Goal: Contribute content: Add original content to the website for others to see

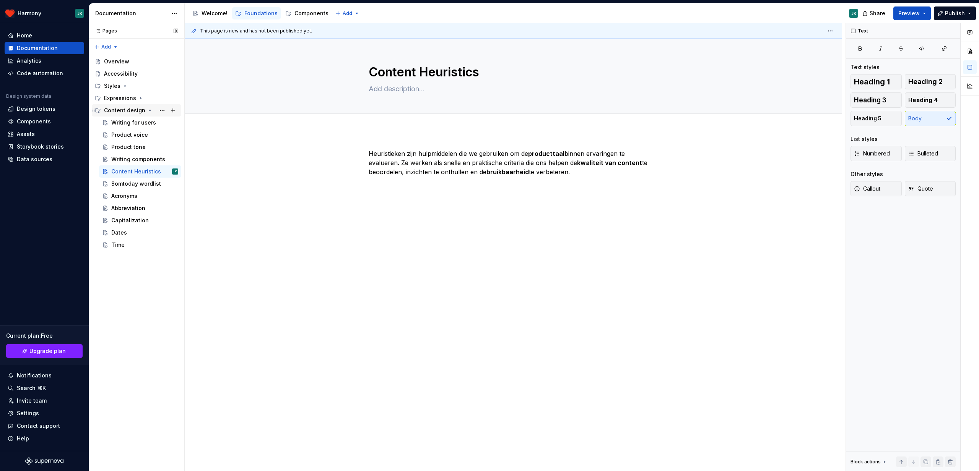
click at [138, 111] on div "Content design" at bounding box center [124, 111] width 41 height 8
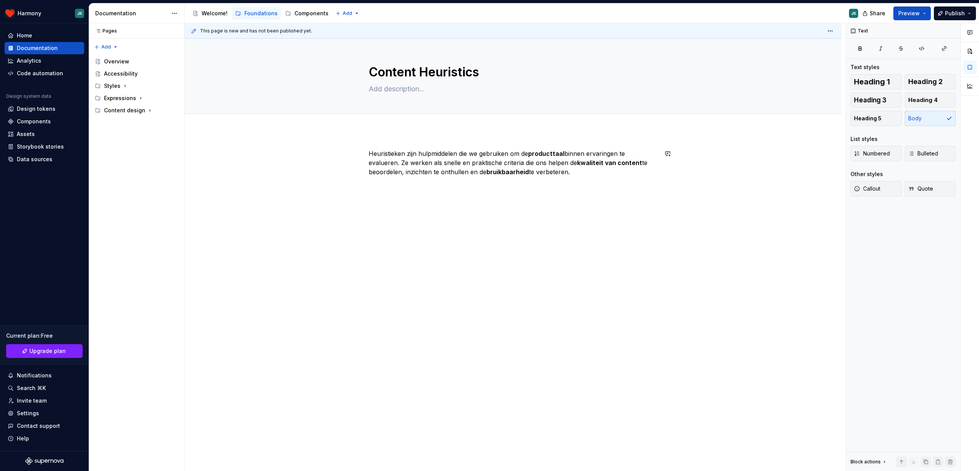
click at [255, 178] on div "Heuristieken zijn hulpmiddelen die we gebruiken om de producttaal binnen ervari…" at bounding box center [513, 236] width 657 height 210
click at [319, 312] on div "Heuristieken zijn hulpmiddelen die we gebruiken om de producttaal binnen ervari…" at bounding box center [513, 236] width 657 height 210
click at [47, 50] on div "Documentation" at bounding box center [37, 48] width 41 height 8
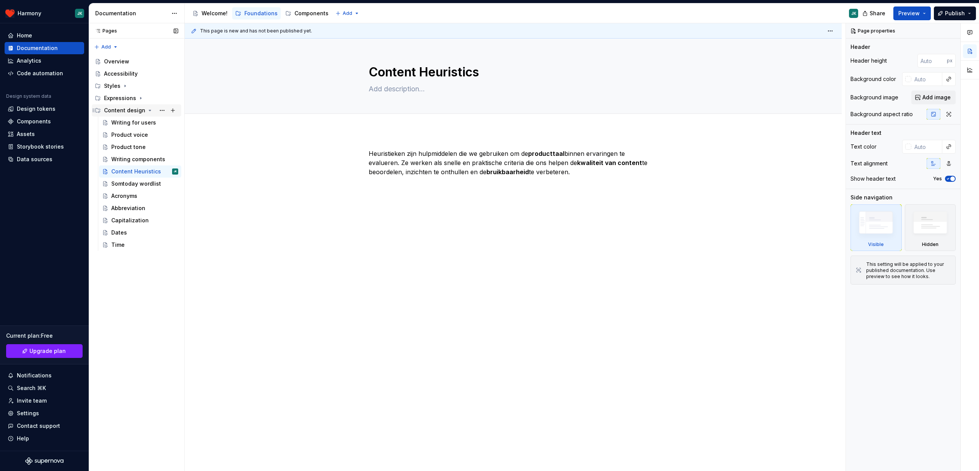
click at [149, 110] on icon "Page tree" at bounding box center [150, 110] width 6 height 6
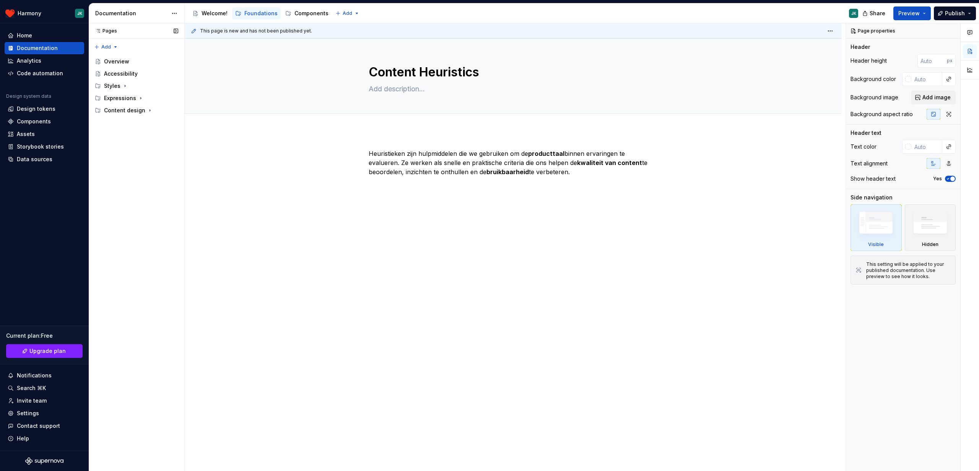
click at [122, 159] on div "Pages Pages Add Accessibility guide for tree Page tree. Navigate the tree with …" at bounding box center [137, 247] width 96 height 449
click at [120, 76] on div "Accessibility" at bounding box center [121, 74] width 34 height 8
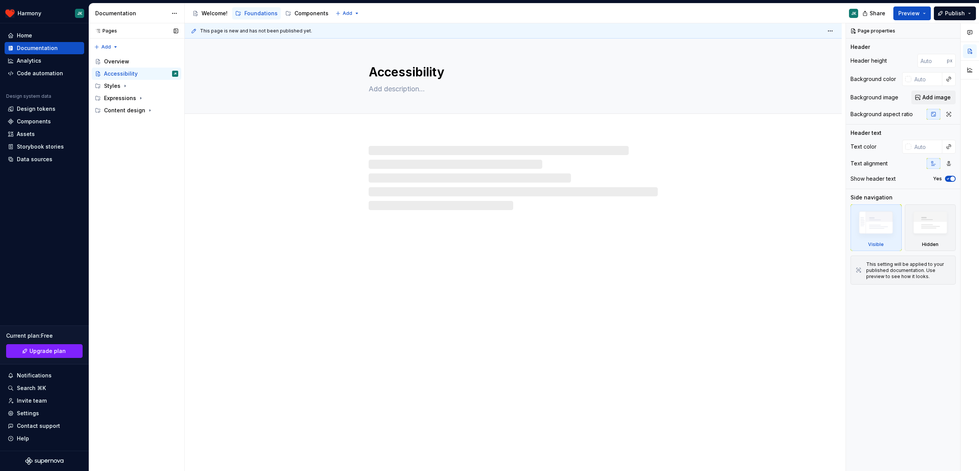
type textarea "*"
click at [133, 161] on div "Pages Pages Add Accessibility guide for tree Page tree. Navigate the tree with …" at bounding box center [137, 247] width 96 height 449
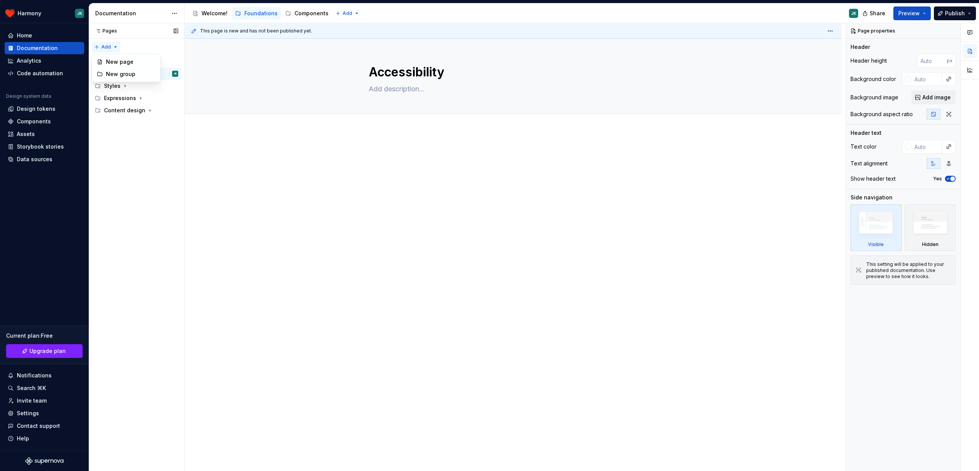
click at [108, 47] on div "Pages Pages Add Accessibility guide for tree Page tree. Navigate the tree with …" at bounding box center [137, 247] width 96 height 449
click at [115, 73] on div "New group" at bounding box center [131, 74] width 50 height 8
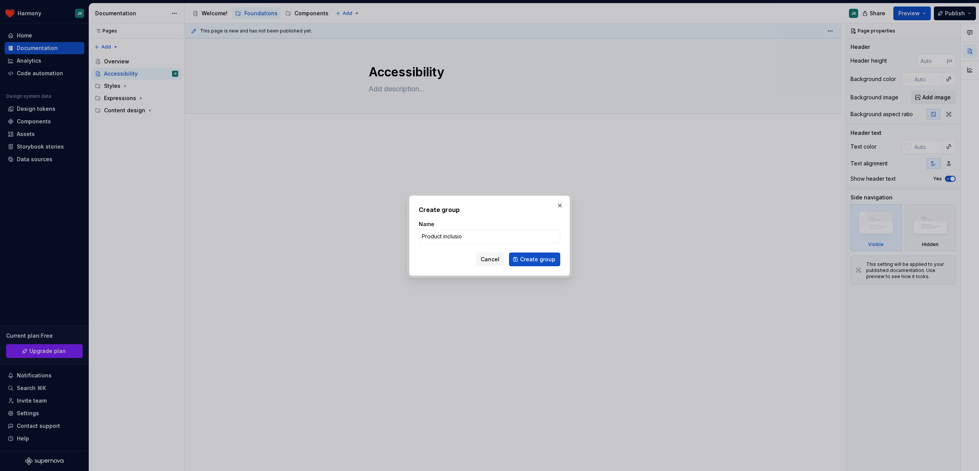
type input "Product inclusion"
click button "Create group" at bounding box center [534, 260] width 51 height 14
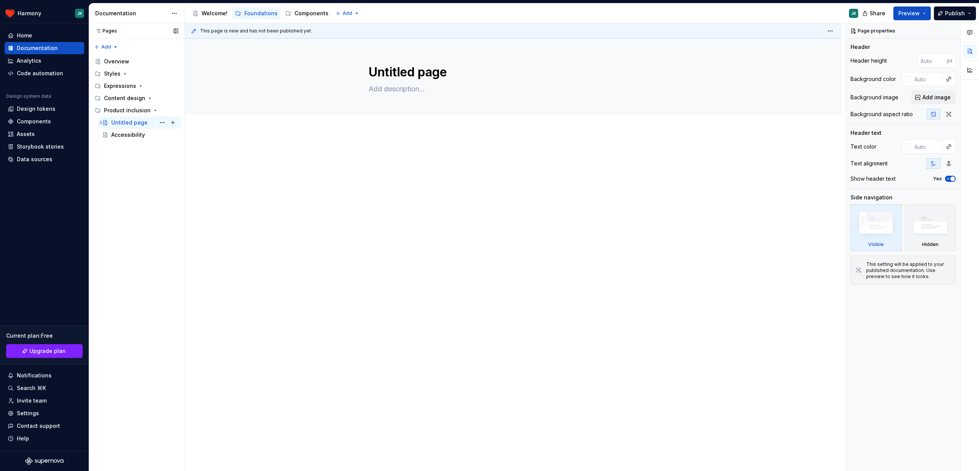
click at [128, 122] on div "Untitled page" at bounding box center [129, 123] width 36 height 8
click at [162, 123] on button "Page tree" at bounding box center [162, 122] width 11 height 11
type textarea "*"
click at [184, 137] on div "Rename page" at bounding box center [208, 136] width 75 height 8
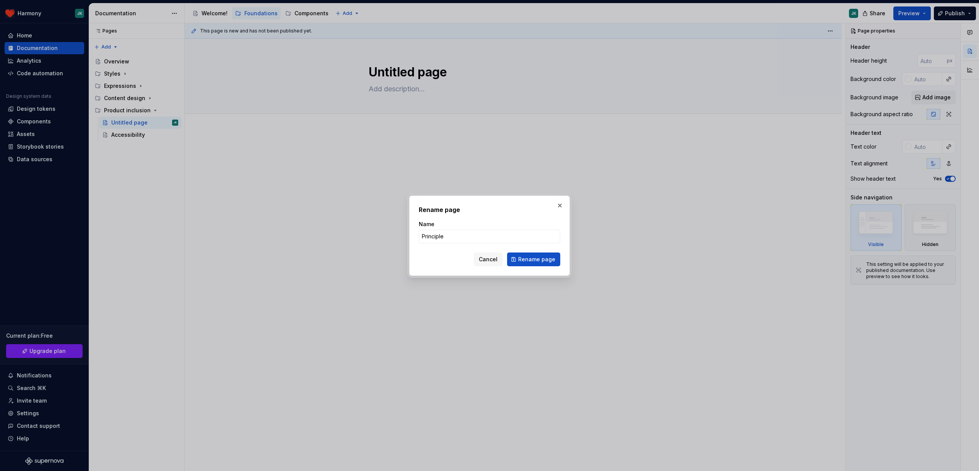
type input "Principles"
click button "Rename page" at bounding box center [533, 260] width 53 height 14
type textarea "*"
type textarea "Principles"
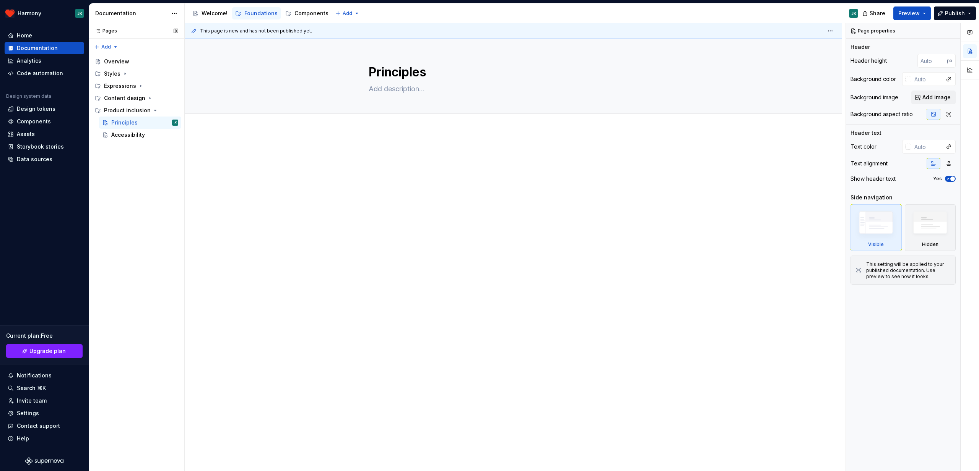
click at [140, 166] on div "Pages Pages Add Accessibility guide for tree Page tree. Navigate the tree with …" at bounding box center [137, 247] width 96 height 449
click at [130, 125] on div "Principles" at bounding box center [124, 123] width 26 height 8
click at [129, 135] on div "Accessibility" at bounding box center [128, 135] width 34 height 8
click at [149, 194] on div "Pages Pages Add Accessibility guide for tree Page tree. Navigate the tree with …" at bounding box center [137, 247] width 96 height 449
click at [151, 109] on icon "Page tree" at bounding box center [152, 110] width 6 height 6
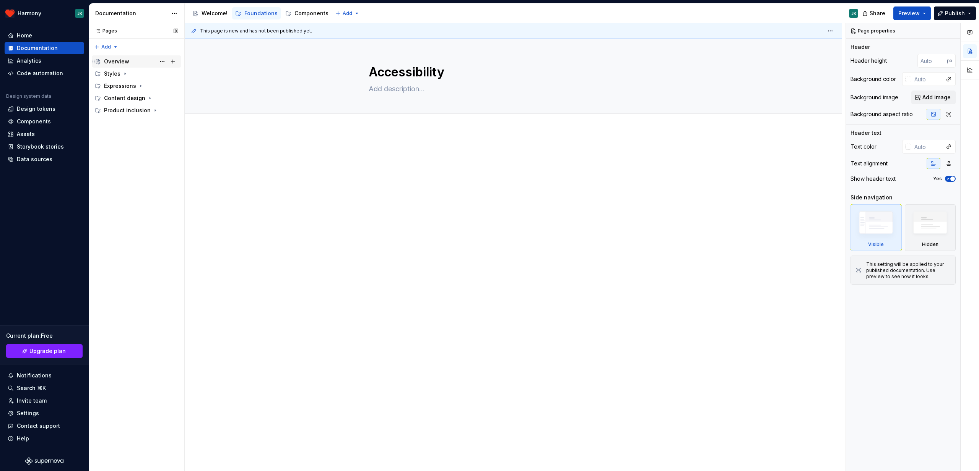
click at [127, 60] on div "Overview" at bounding box center [116, 62] width 25 height 8
click at [34, 121] on div "Components" at bounding box center [34, 122] width 34 height 8
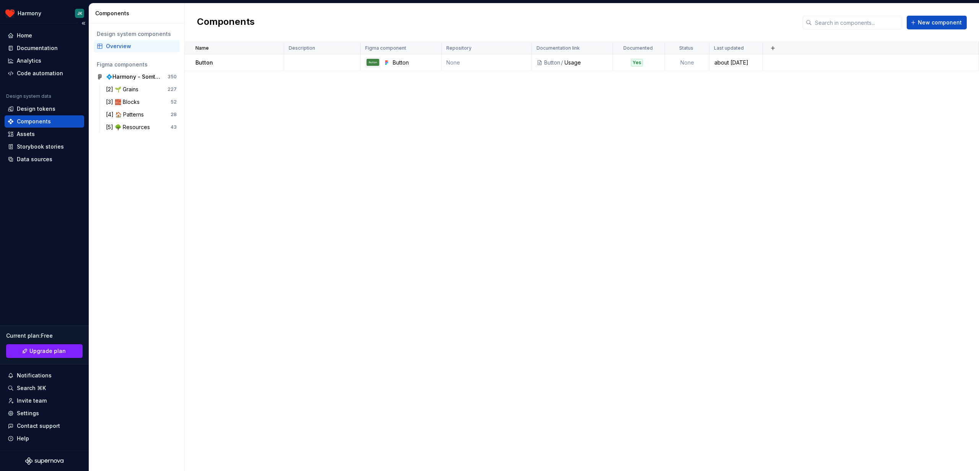
click at [58, 317] on div "Home Documentation Analytics Code automation Design system data Design tokens C…" at bounding box center [44, 237] width 89 height 428
click at [23, 33] on div "Home" at bounding box center [24, 36] width 15 height 8
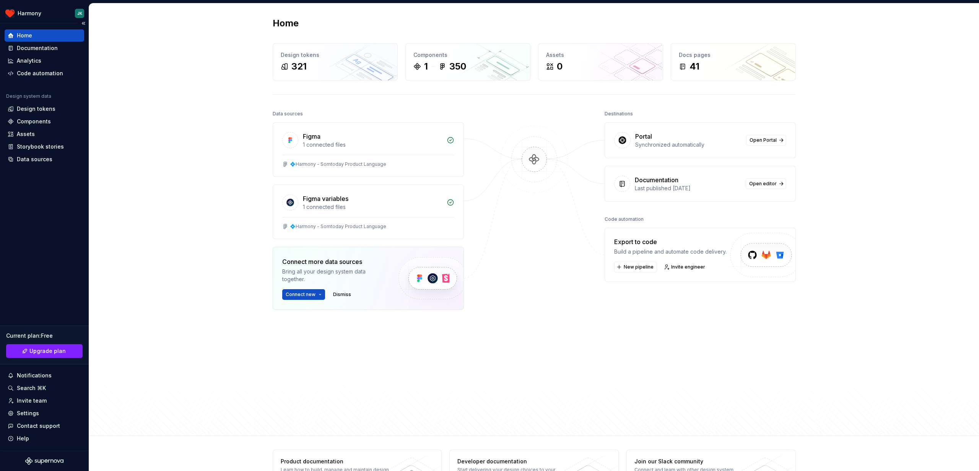
click at [35, 36] on div "Home" at bounding box center [44, 36] width 73 height 8
click at [36, 120] on div "Components" at bounding box center [34, 122] width 34 height 8
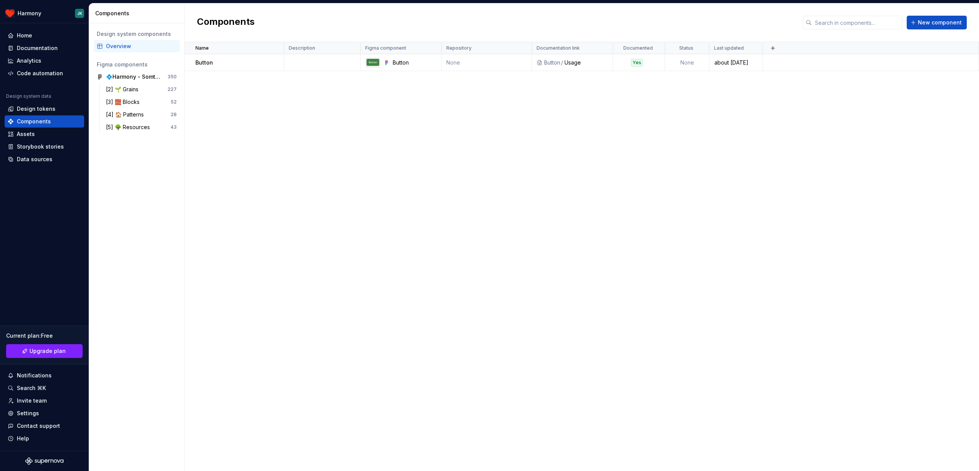
click at [349, 103] on div "Name Description Figma component Repository Documentation link Documented Statu…" at bounding box center [582, 256] width 794 height 429
click at [686, 62] on td "None" at bounding box center [687, 62] width 44 height 17
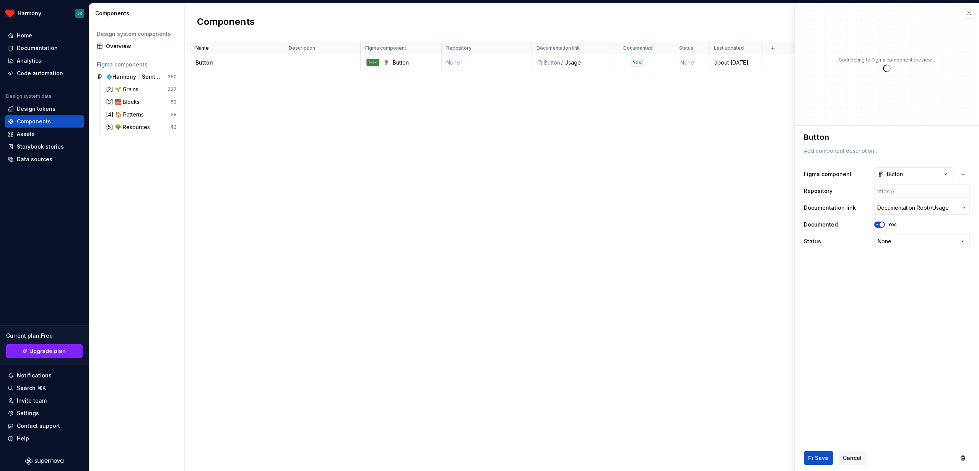
type textarea "*"
click at [907, 249] on div "**********" at bounding box center [887, 208] width 166 height 84
click at [912, 242] on html "**********" at bounding box center [489, 235] width 979 height 471
select select "**********"
type textarea "*"
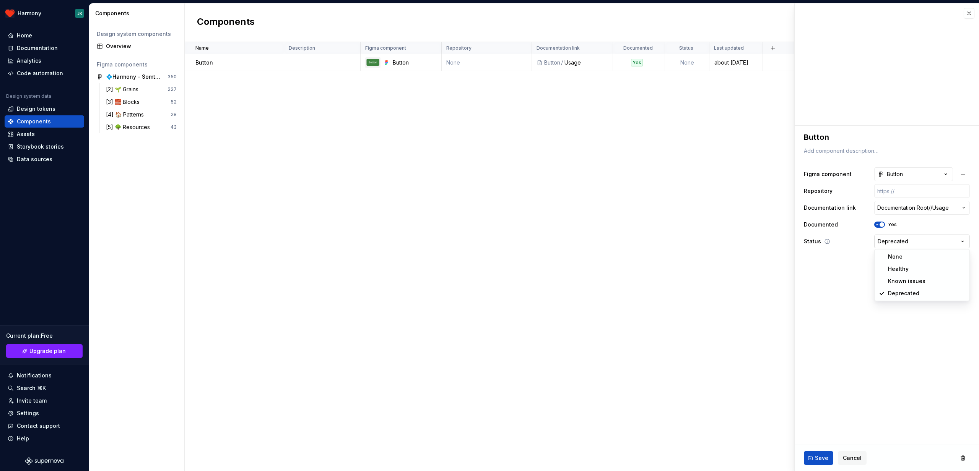
click at [902, 242] on html "**********" at bounding box center [489, 235] width 979 height 471
click at [852, 272] on html "**********" at bounding box center [489, 235] width 979 height 471
click at [826, 241] on icon at bounding box center [827, 241] width 5 height 5
click at [826, 242] on icon at bounding box center [827, 242] width 6 height 6
click at [893, 242] on html "**********" at bounding box center [489, 235] width 979 height 471
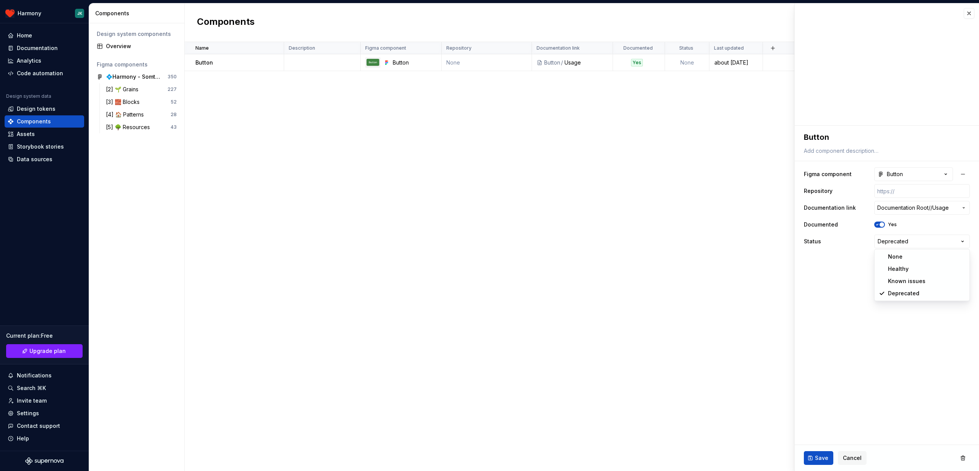
select select "**********"
click at [889, 275] on fieldset "**********" at bounding box center [887, 299] width 184 height 346
click at [899, 194] on input "text" at bounding box center [922, 191] width 96 height 14
type textarea "*"
type input "§"
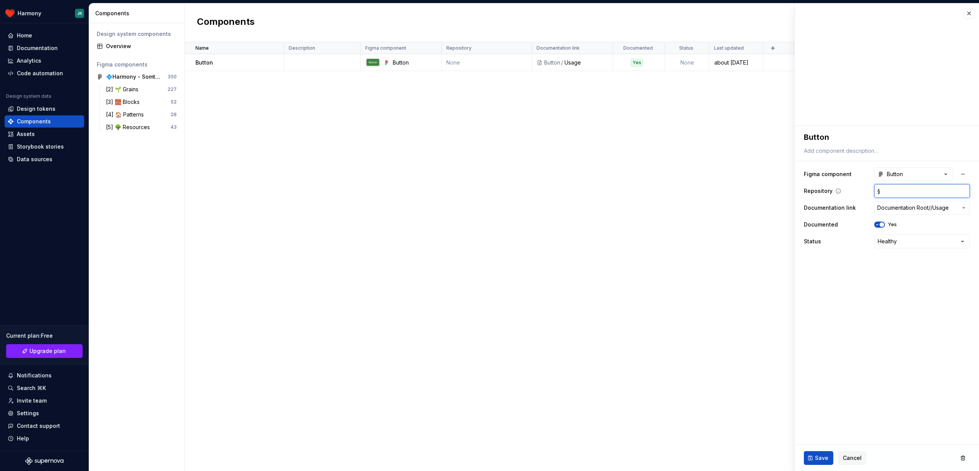
click at [892, 193] on input "§" at bounding box center [922, 191] width 96 height 14
type textarea "*"
click at [842, 305] on fieldset "**********" at bounding box center [887, 299] width 184 height 346
click at [932, 211] on span "/" at bounding box center [931, 208] width 2 height 8
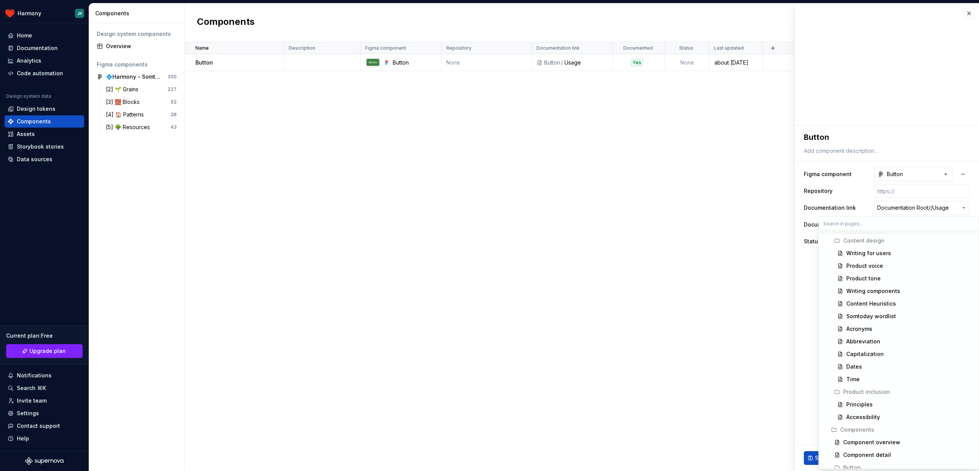
scroll to position [395, 0]
click at [855, 450] on div "Usage" at bounding box center [854, 449] width 17 height 8
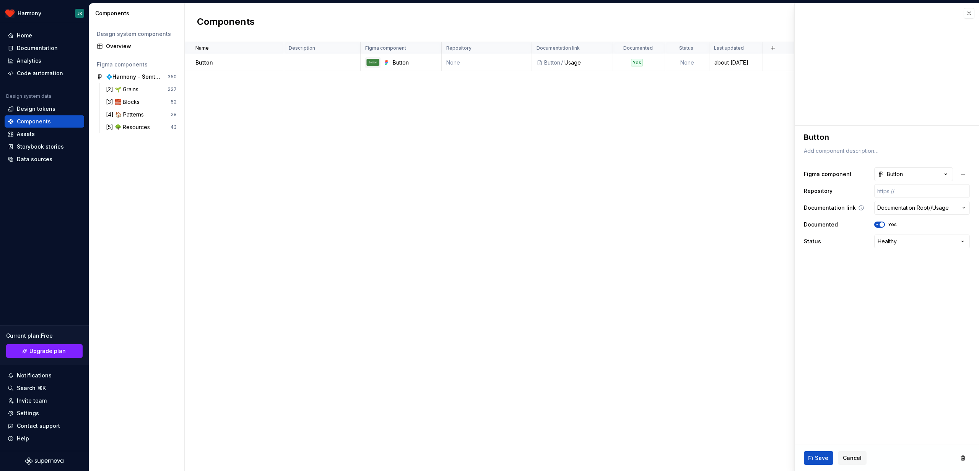
click at [920, 211] on span "Documentation Root /" at bounding box center [903, 208] width 53 height 8
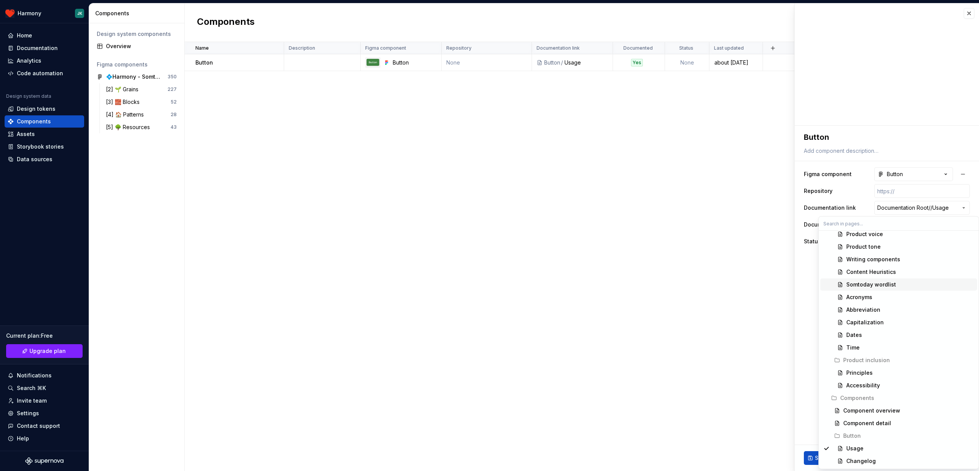
click at [809, 279] on html "**********" at bounding box center [489, 235] width 979 height 471
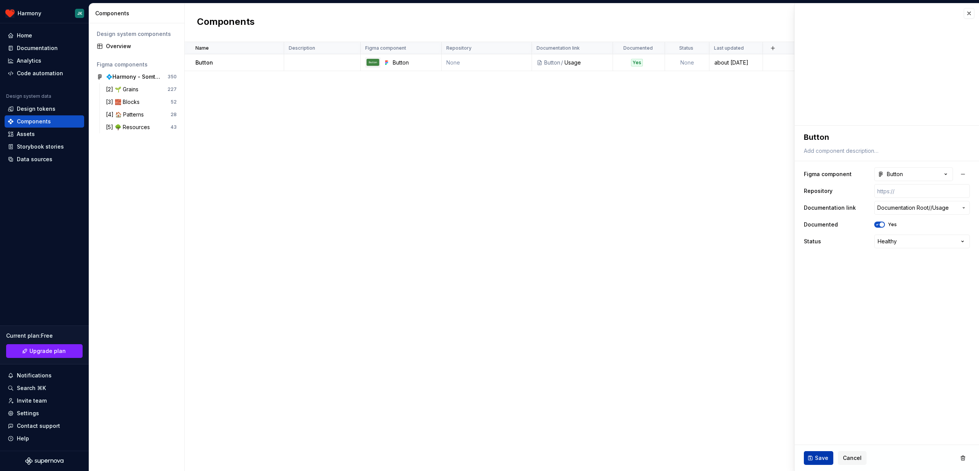
click at [811, 461] on button "Save" at bounding box center [818, 459] width 29 height 14
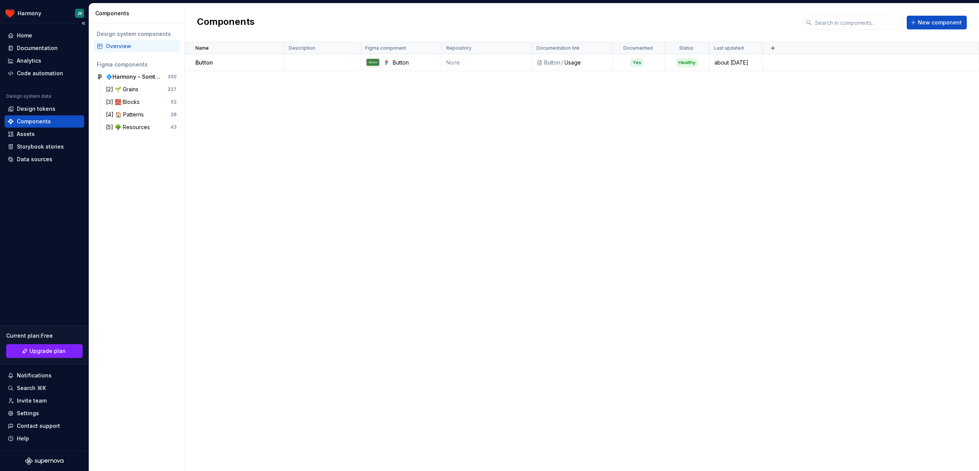
click at [48, 122] on div "Components" at bounding box center [34, 122] width 34 height 8
click at [42, 51] on div "Documentation" at bounding box center [37, 48] width 41 height 8
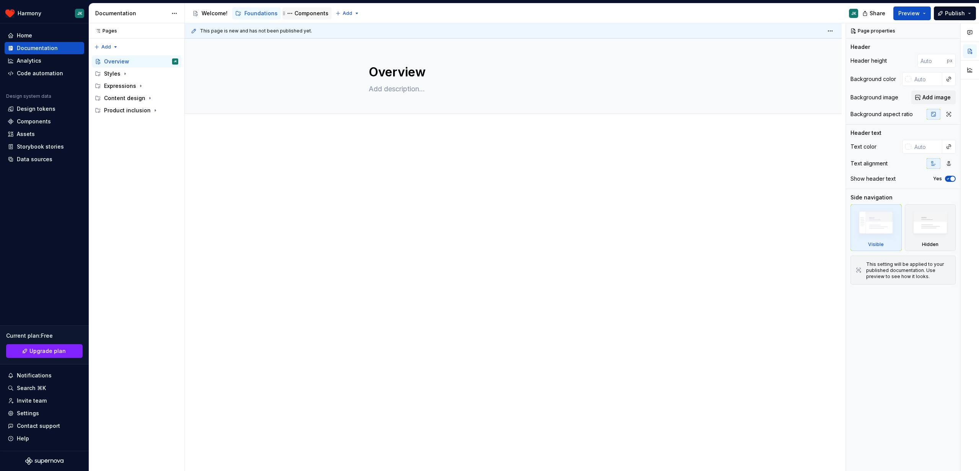
click at [309, 18] on div "Components" at bounding box center [306, 13] width 43 height 9
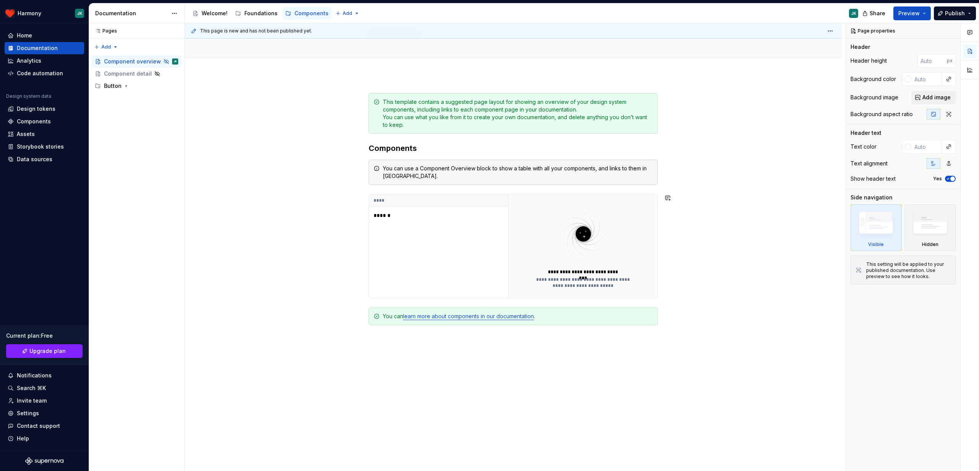
scroll to position [68, 0]
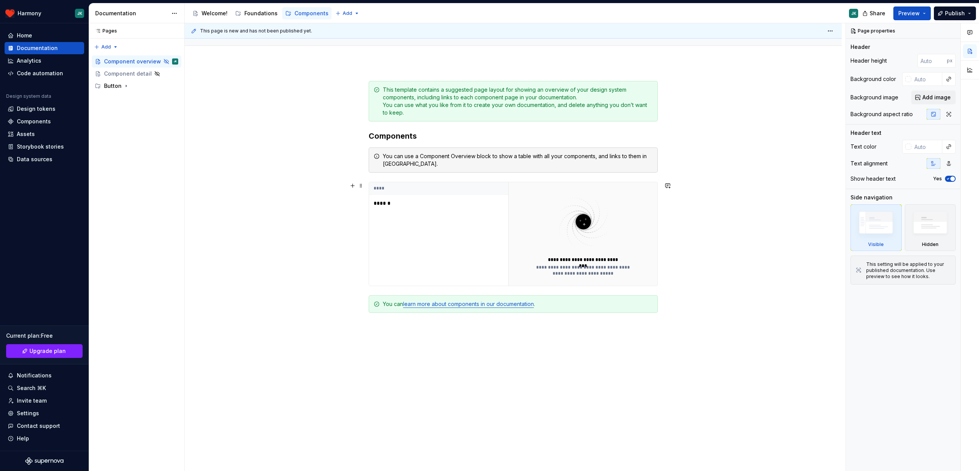
click at [402, 232] on div "**** ******" at bounding box center [438, 234] width 139 height 104
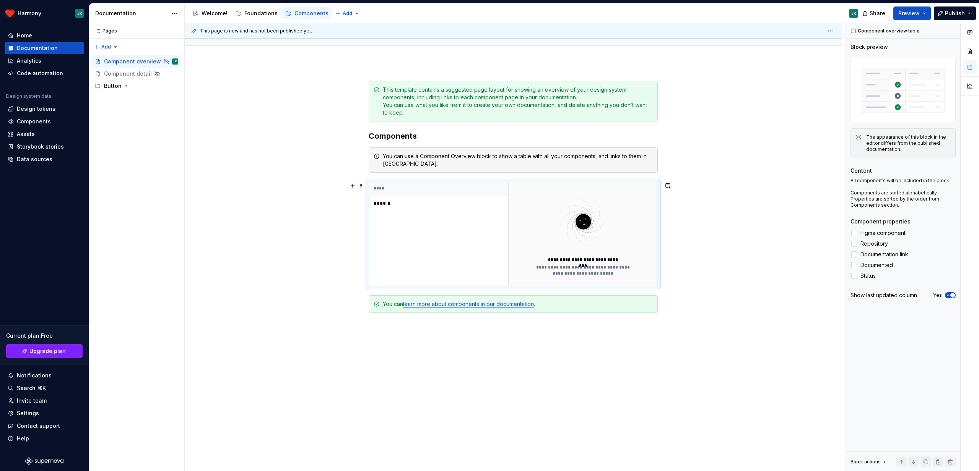
click at [336, 224] on div "**********" at bounding box center [513, 279] width 657 height 433
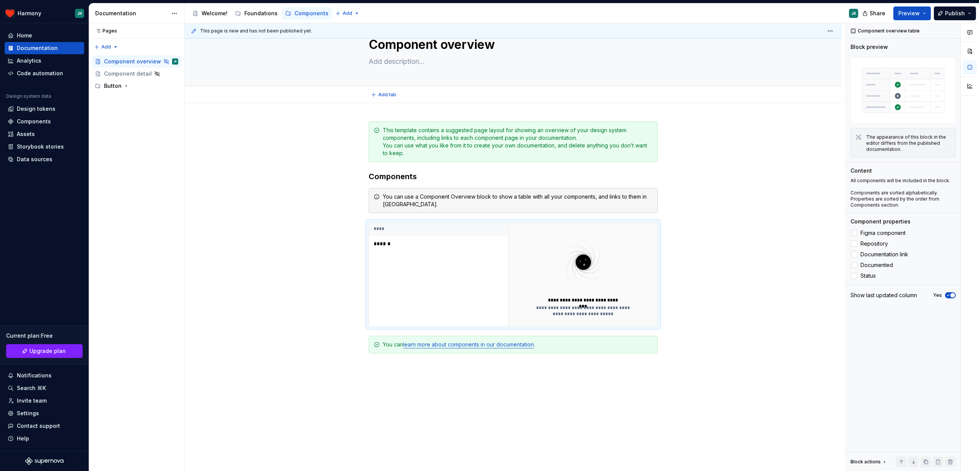
scroll to position [0, 0]
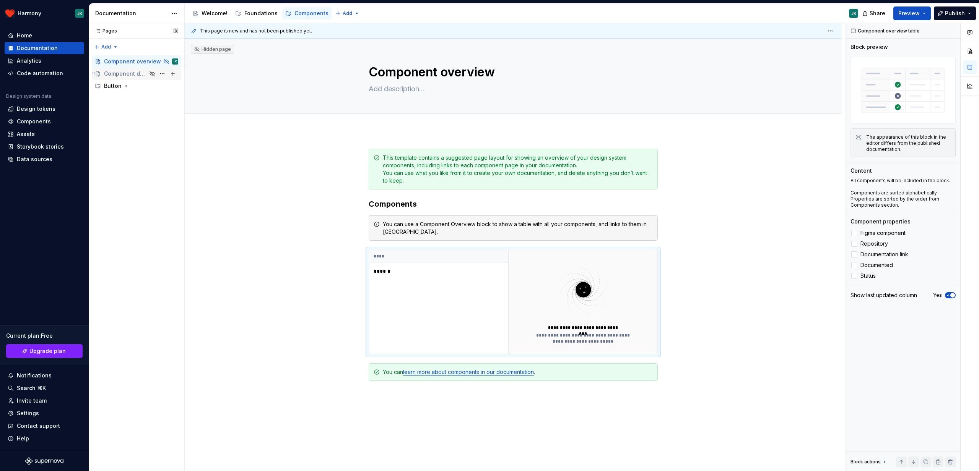
click at [132, 74] on div "Component detail" at bounding box center [125, 74] width 43 height 8
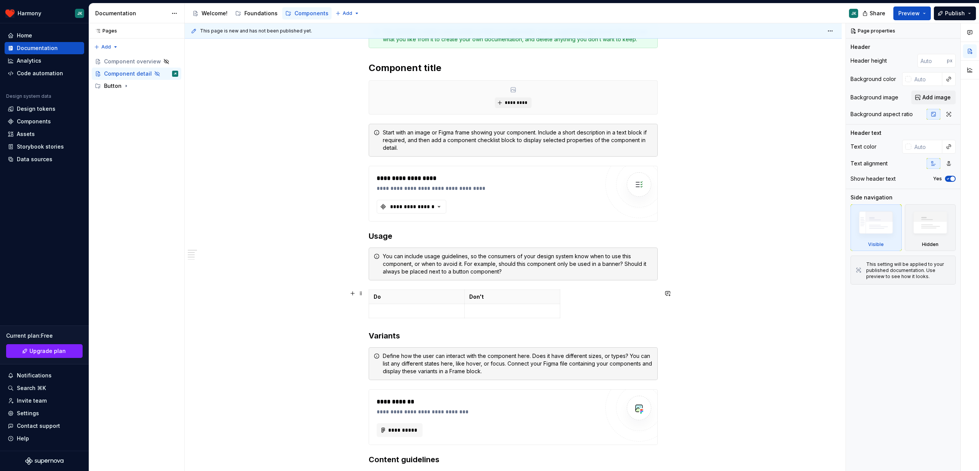
scroll to position [141, 0]
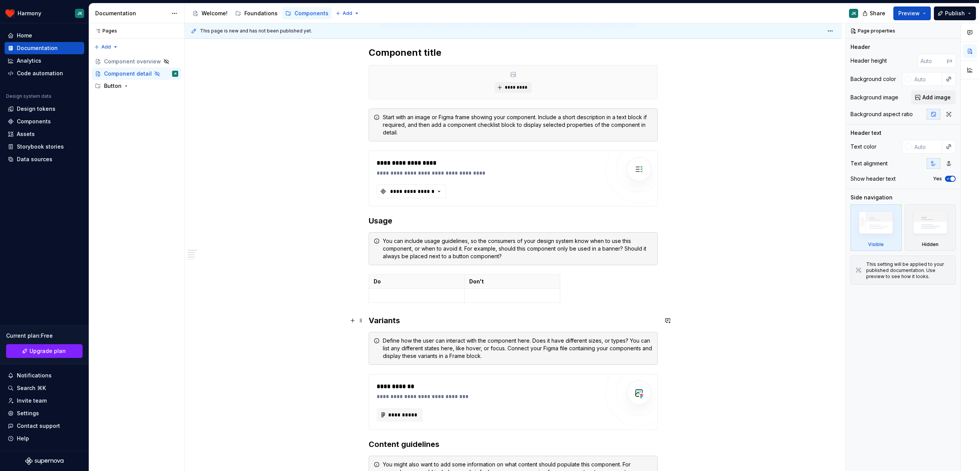
click at [309, 313] on div "**********" at bounding box center [513, 383] width 657 height 788
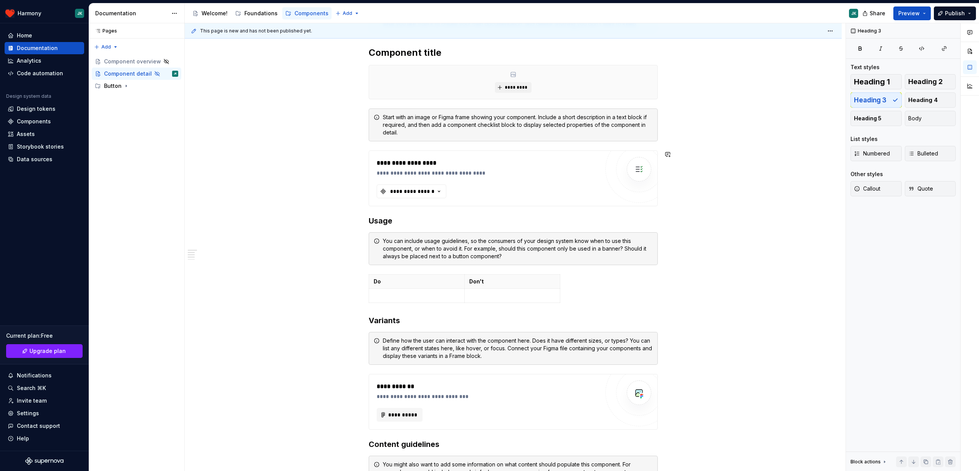
click at [274, 146] on div "**********" at bounding box center [513, 383] width 657 height 788
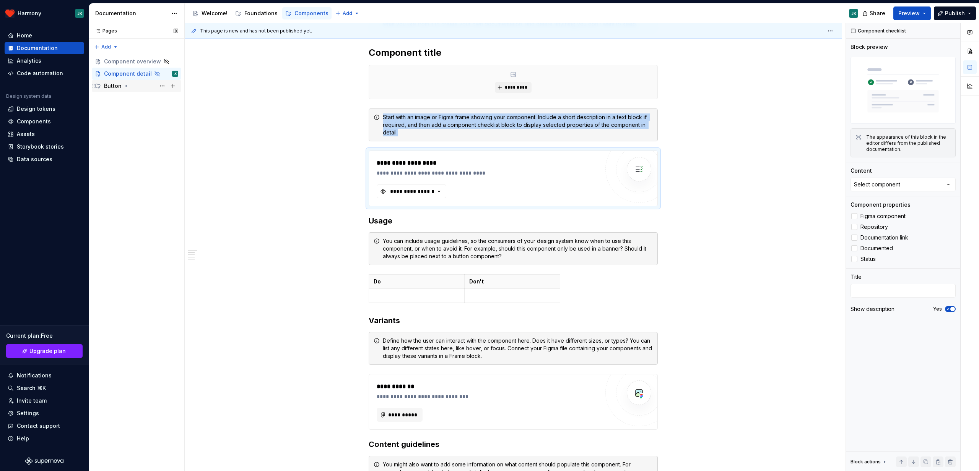
click at [125, 88] on icon "Page tree" at bounding box center [126, 86] width 6 height 6
click at [123, 97] on div "Usage" at bounding box center [119, 98] width 17 height 8
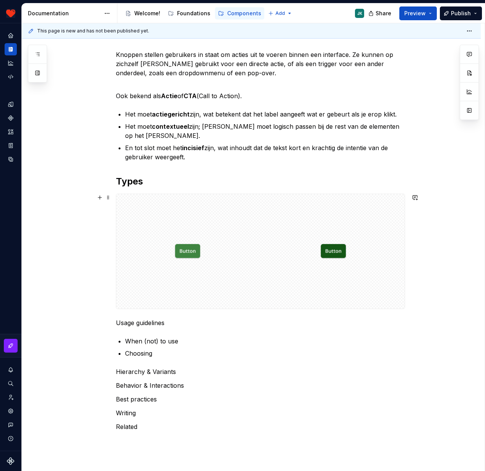
scroll to position [109, 0]
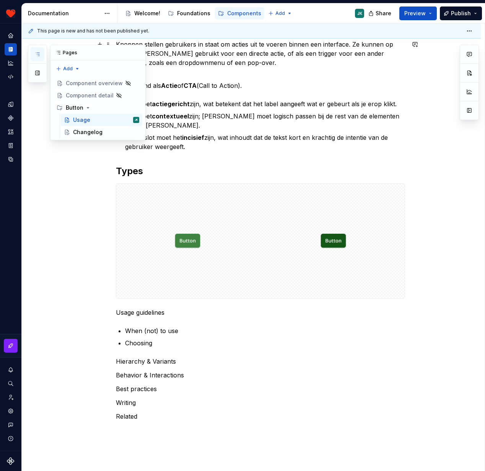
click at [39, 60] on button "button" at bounding box center [38, 54] width 14 height 14
click at [88, 108] on icon "Page tree" at bounding box center [88, 108] width 6 height 6
click at [101, 97] on div "Component detail" at bounding box center [87, 96] width 42 height 8
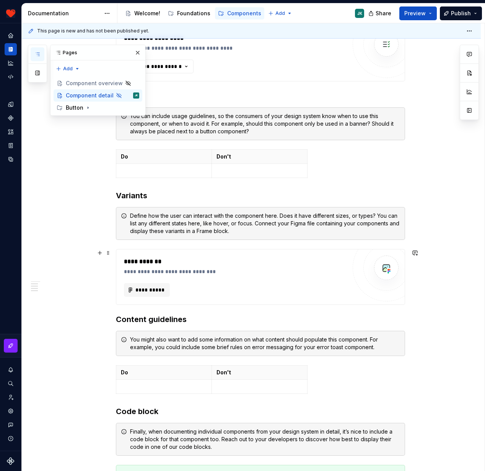
scroll to position [254, 0]
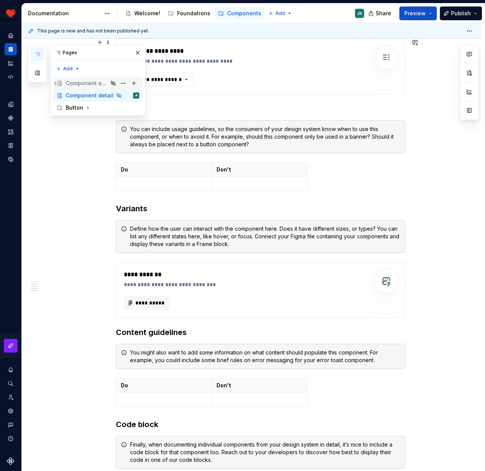
click at [99, 86] on div "Component overview" at bounding box center [87, 84] width 42 height 8
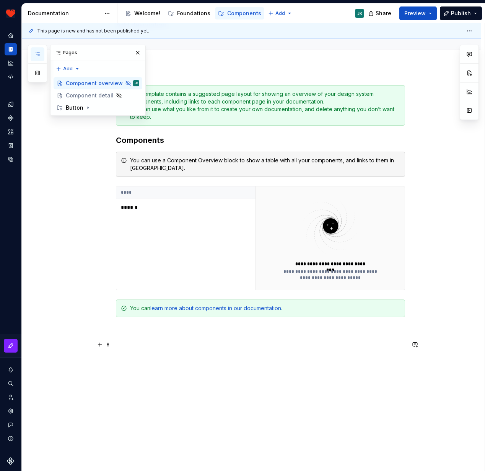
scroll to position [65, 0]
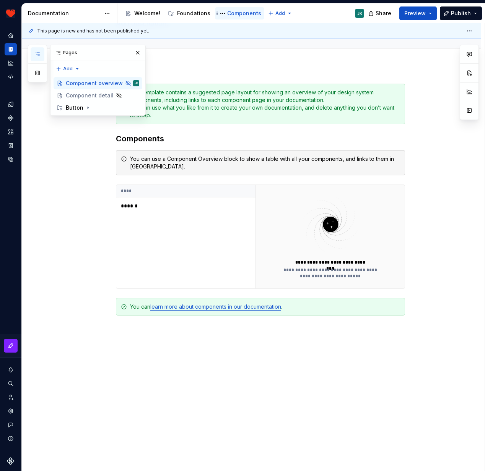
type textarea "*"
